Goal: Task Accomplishment & Management: Manage account settings

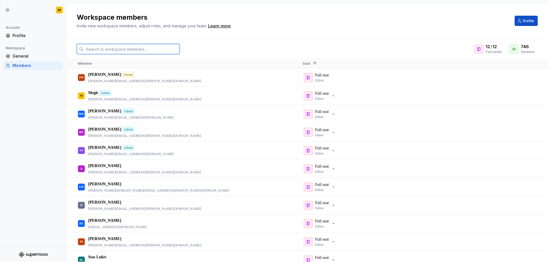
click at [112, 50] on input "text" at bounding box center [132, 49] width 96 height 10
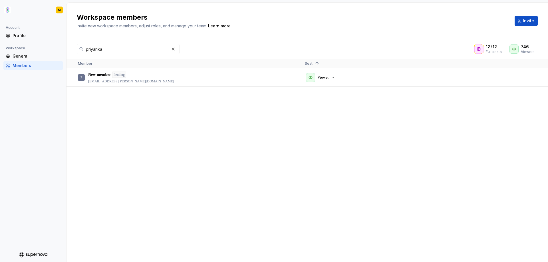
click at [447, 117] on div "P New member Pending [EMAIL_ADDRESS][PERSON_NAME][DOMAIN_NAME] Viewer" at bounding box center [308, 166] width 482 height 194
click at [328, 80] on p "Viewer" at bounding box center [323, 78] width 11 height 6
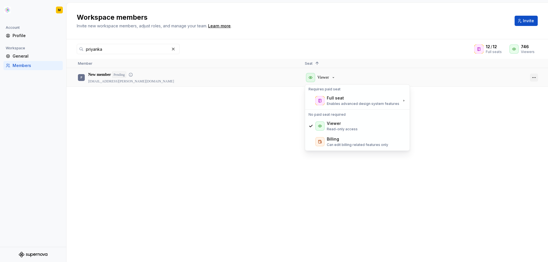
click at [533, 75] on button "button" at bounding box center [534, 78] width 8 height 8
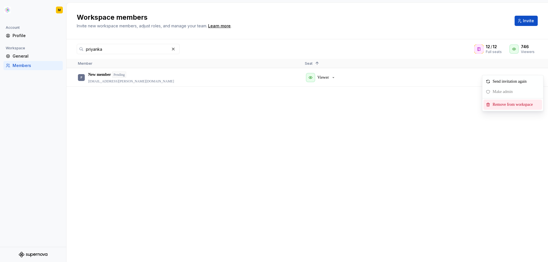
click at [514, 108] on span "Remove from workspace" at bounding box center [514, 105] width 47 height 10
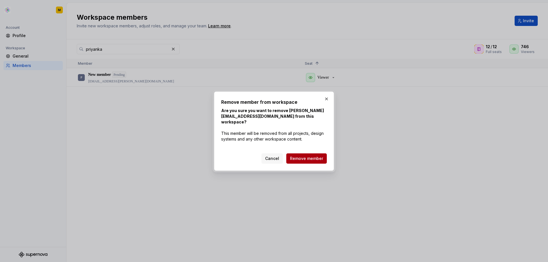
click at [300, 159] on span "Remove member" at bounding box center [306, 159] width 33 height 6
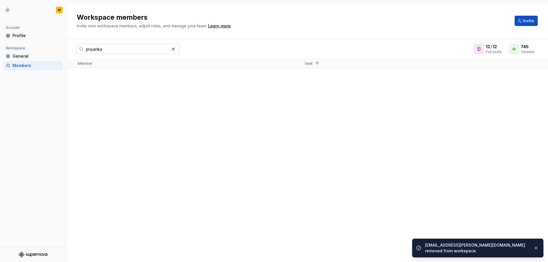
click at [151, 49] on input "priyanka" at bounding box center [127, 49] width 86 height 10
paste input "[PERSON_NAME][EMAIL_ADDRESS][PERSON_NAME][DOMAIN_NAME]"
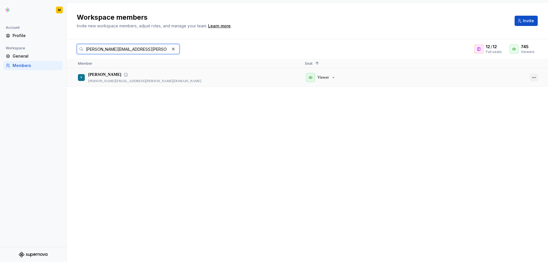
type input "[PERSON_NAME][EMAIL_ADDRESS][PERSON_NAME][DOMAIN_NAME]"
click at [533, 79] on button "button" at bounding box center [534, 78] width 8 height 8
click at [299, 105] on div "V [PERSON_NAME] [PERSON_NAME][EMAIL_ADDRESS][PERSON_NAME][DOMAIN_NAME] Viewer" at bounding box center [308, 166] width 482 height 194
click at [536, 78] on button "button" at bounding box center [534, 78] width 8 height 8
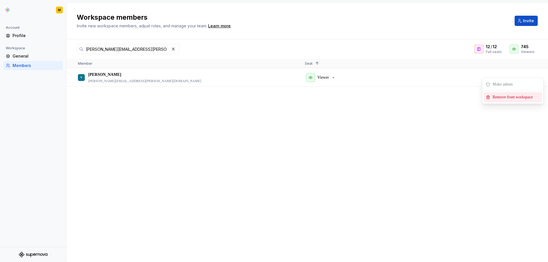
click at [513, 98] on span "Remove from workspace" at bounding box center [514, 97] width 47 height 10
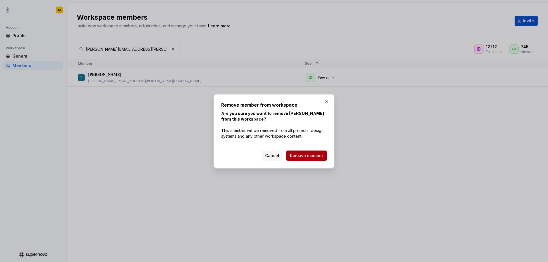
click at [302, 155] on span "Remove member" at bounding box center [306, 156] width 33 height 6
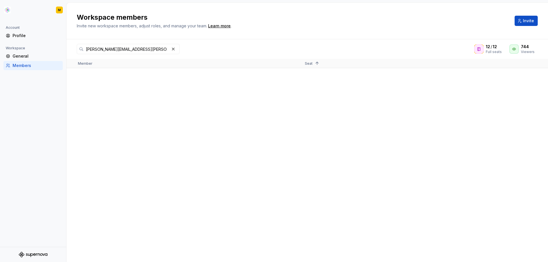
click at [504, 113] on div at bounding box center [308, 166] width 482 height 194
click at [174, 50] on button "button" at bounding box center [173, 49] width 8 height 8
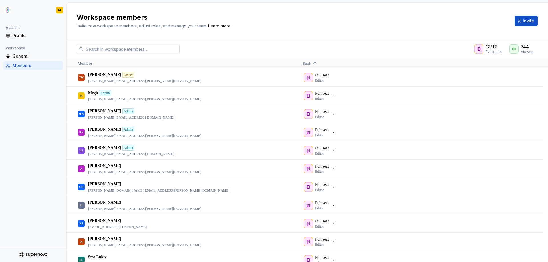
click at [139, 49] on input "text" at bounding box center [132, 49] width 96 height 10
paste input "[EMAIL_ADDRESS][PERSON_NAME][DOMAIN_NAME]"
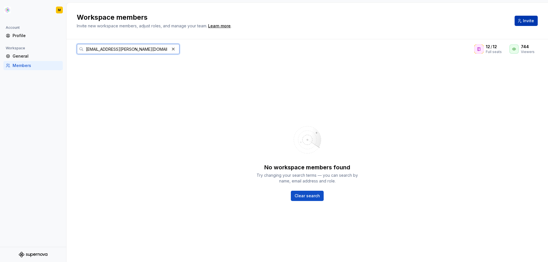
type input "[EMAIL_ADDRESS][PERSON_NAME][DOMAIN_NAME]"
click at [517, 18] on button "Invite" at bounding box center [526, 21] width 23 height 10
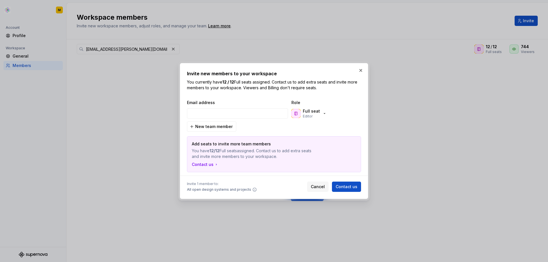
type input "[EMAIL_ADDRESS][PERSON_NAME][DOMAIN_NAME]"
click at [319, 111] on div "Full seat Editor" at bounding box center [309, 114] width 35 height 10
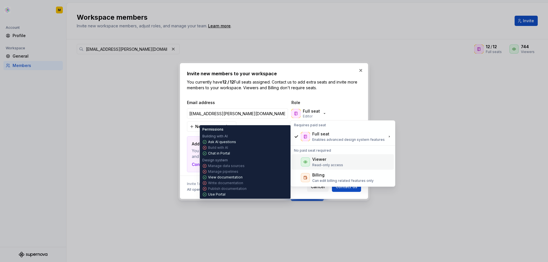
click at [320, 158] on div "Viewer" at bounding box center [319, 160] width 14 height 6
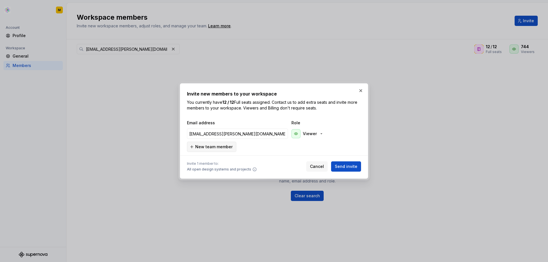
click at [216, 145] on span "New team member" at bounding box center [213, 147] width 37 height 6
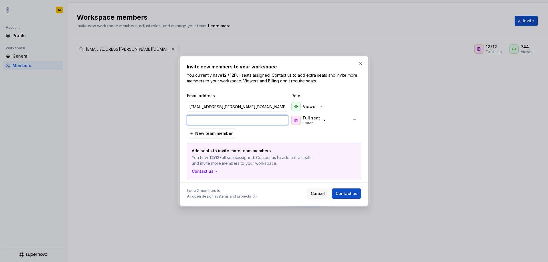
paste input "[EMAIL_ADDRESS][PERSON_NAME][DOMAIN_NAME]"
click at [328, 121] on div "Full seat Editor" at bounding box center [318, 120] width 57 height 11
click at [322, 121] on icon "button" at bounding box center [324, 120] width 5 height 5
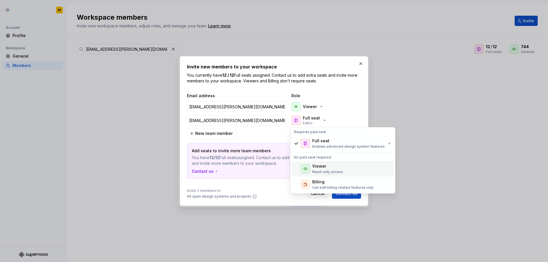
click at [318, 166] on div "Viewer" at bounding box center [319, 167] width 14 height 6
type input "[EMAIL_ADDRESS][PERSON_NAME][DOMAIN_NAME]"
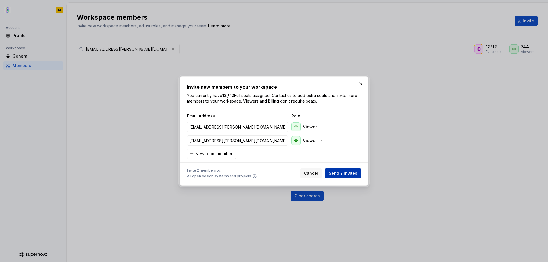
click at [347, 174] on span "Send 2 invites" at bounding box center [343, 174] width 29 height 6
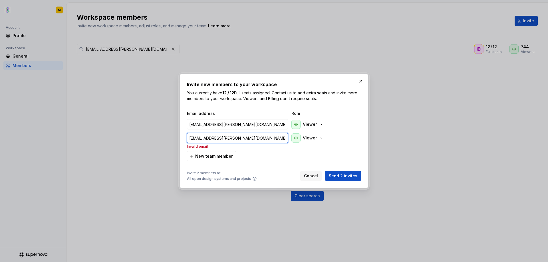
drag, startPoint x: 248, startPoint y: 139, endPoint x: 183, endPoint y: 139, distance: 64.5
click at [183, 139] on div "Invite new members to your workspace You currently have 12 / 12 Full seats assi…" at bounding box center [274, 131] width 188 height 115
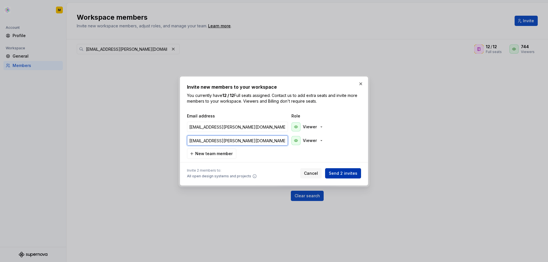
type input "[EMAIL_ADDRESS][PERSON_NAME][DOMAIN_NAME]"
click at [352, 173] on span "Send 2 invites" at bounding box center [343, 174] width 29 height 6
